Goal: Information Seeking & Learning: Learn about a topic

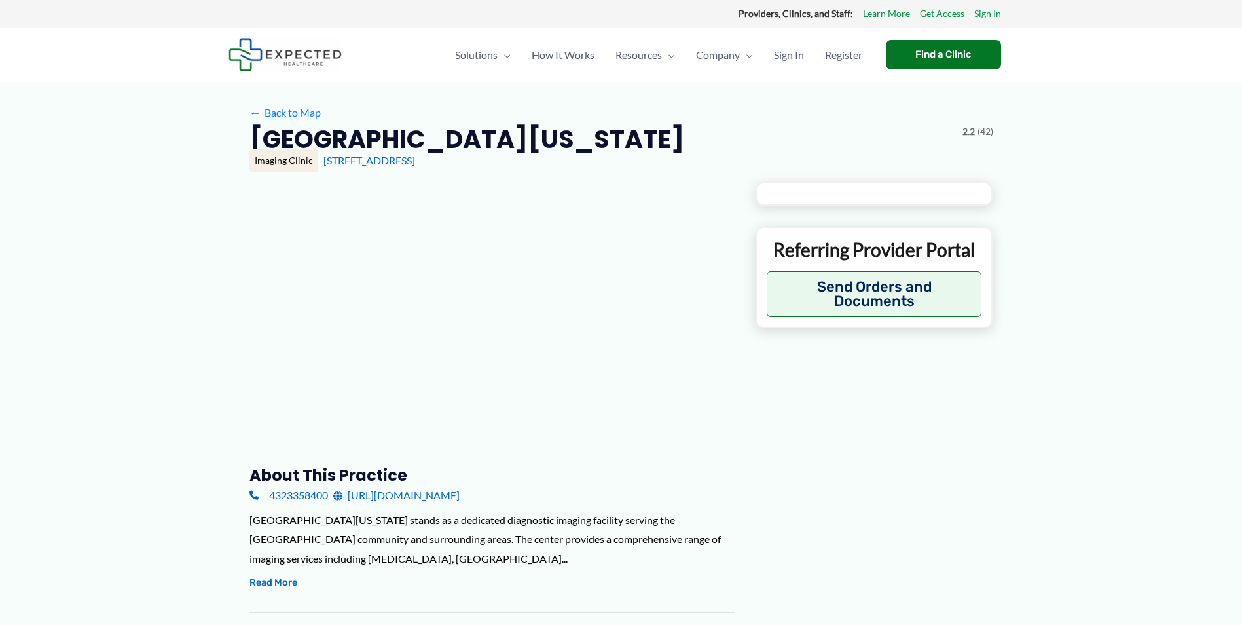
type input "**********"
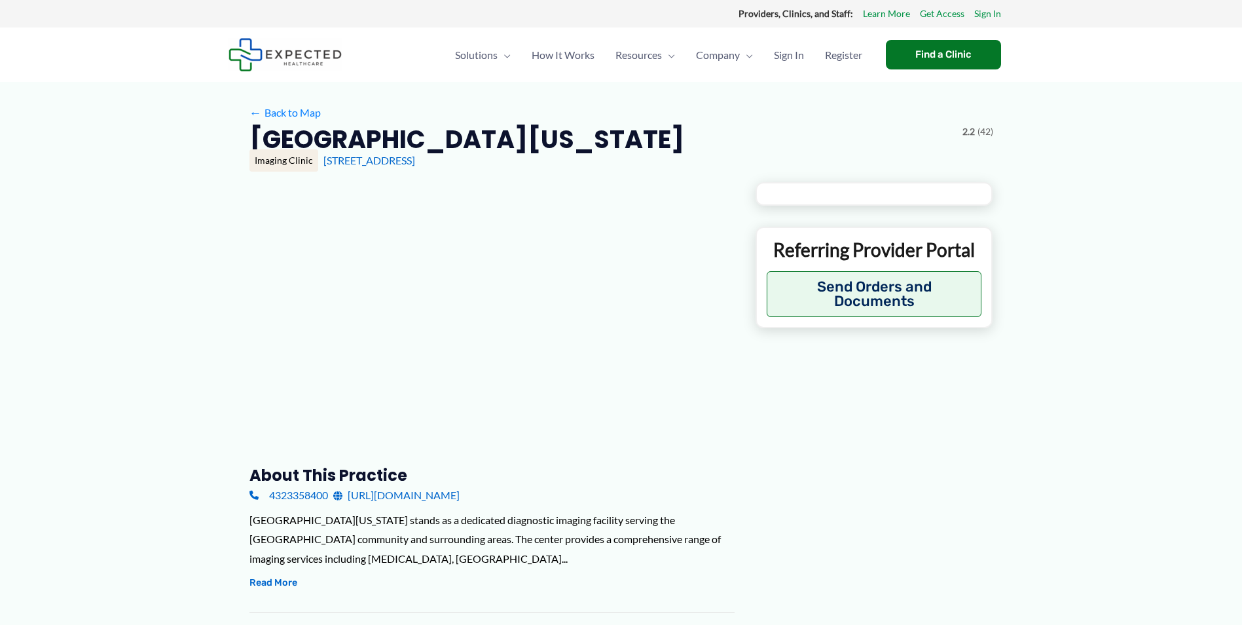
type input "**********"
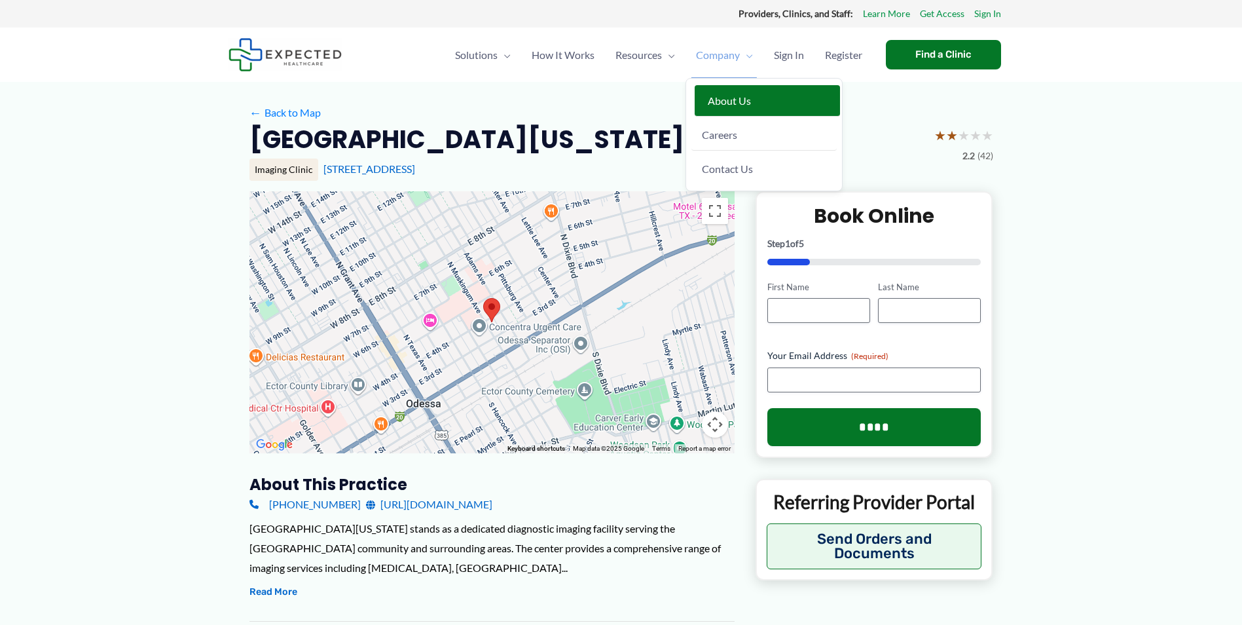
click at [724, 97] on span "About Us" at bounding box center [729, 100] width 43 height 12
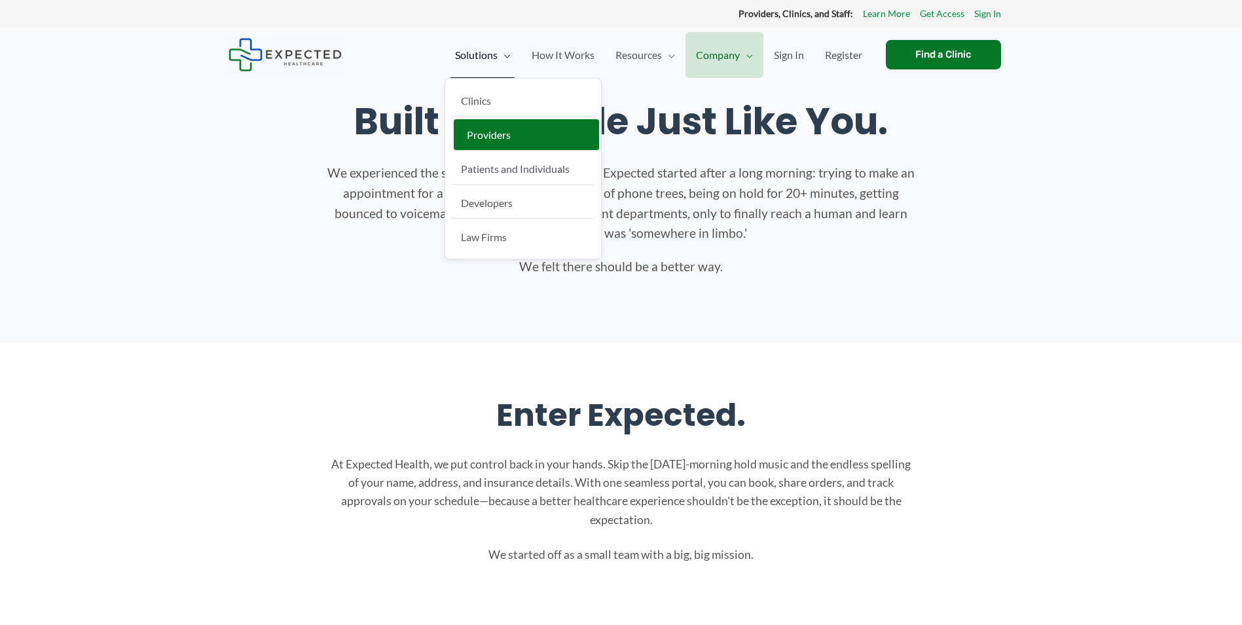
click at [485, 131] on span "Providers" at bounding box center [489, 134] width 44 height 12
